Goal: Check status: Check status

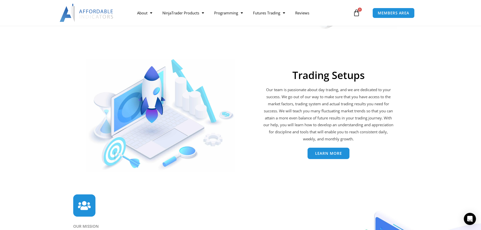
scroll to position [1073, 0]
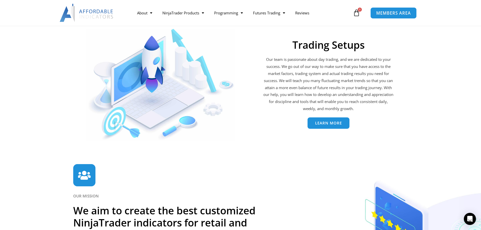
click at [382, 15] on link "MEMBERS AREA" at bounding box center [393, 12] width 46 height 11
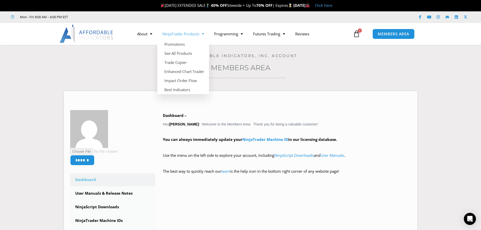
click at [190, 34] on link "NinjaTrader Products" at bounding box center [183, 34] width 52 height 12
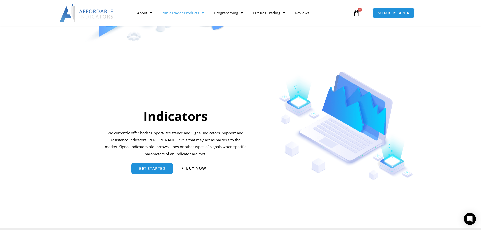
scroll to position [479, 0]
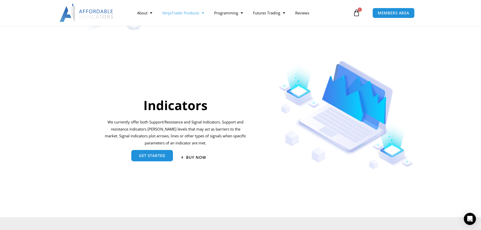
click at [167, 157] on link "get started" at bounding box center [152, 155] width 42 height 11
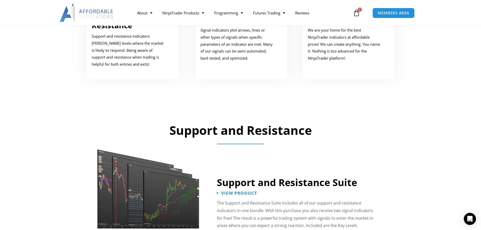
scroll to position [303, 0]
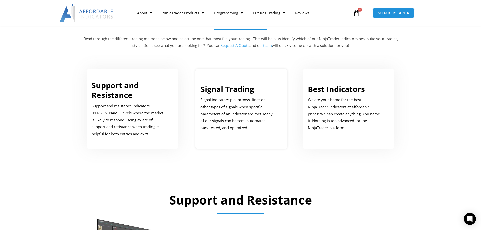
click at [237, 90] on link "Signal Trading" at bounding box center [226, 89] width 53 height 10
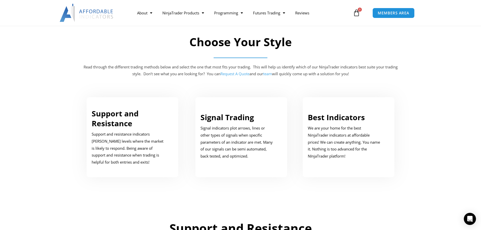
scroll to position [221, 0]
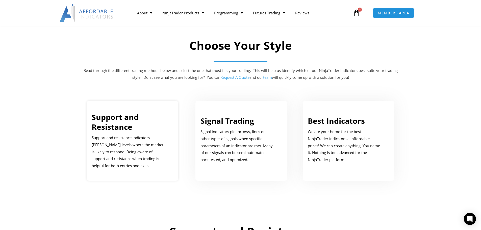
click at [142, 135] on p "Support and resistance indicators mark price levels where the market is likely …" at bounding box center [129, 151] width 74 height 35
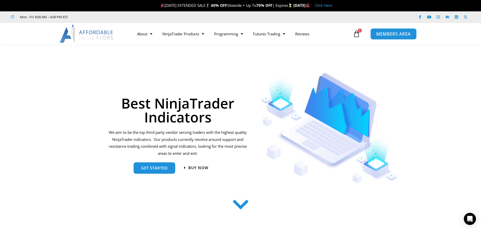
click at [392, 35] on span "MEMBERS AREA" at bounding box center [393, 34] width 35 height 4
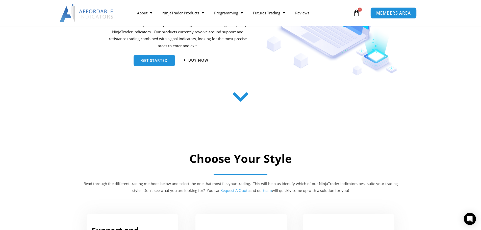
scroll to position [167, 0]
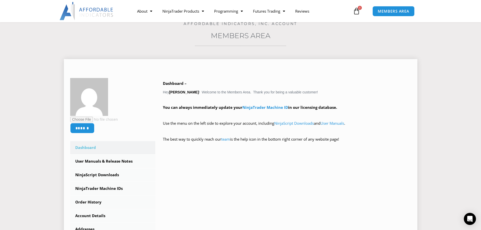
scroll to position [101, 0]
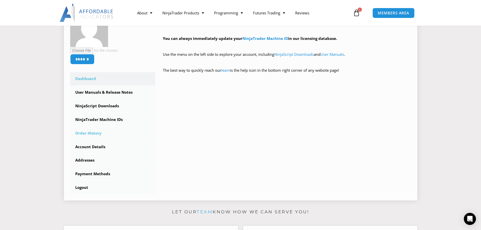
click at [97, 132] on link "Order History" at bounding box center [112, 133] width 85 height 13
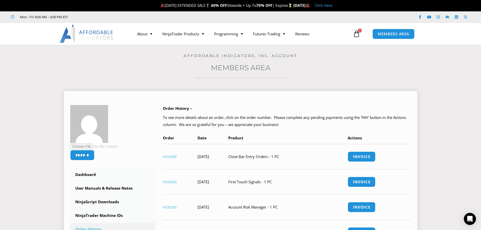
click at [265, 155] on td "Close Bar Entry Orders - 1 PC" at bounding box center [287, 156] width 119 height 25
click at [372, 155] on link "Invoice" at bounding box center [361, 156] width 29 height 11
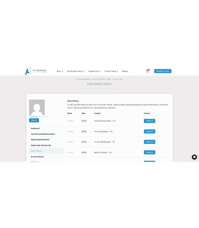
scroll to position [25, 0]
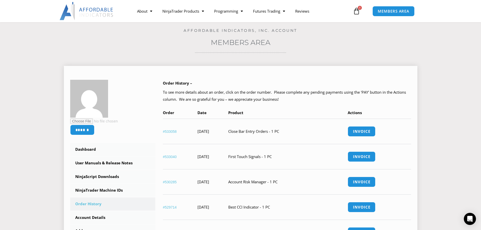
click at [228, 132] on td "[DATE]" at bounding box center [212, 131] width 31 height 25
drag, startPoint x: 255, startPoint y: 132, endPoint x: 293, endPoint y: 130, distance: 38.1
click at [294, 130] on td "Close Bar Entry Orders - 1 PC" at bounding box center [287, 131] width 119 height 25
copy td "Close Bar Entry Orders"
